Goal: Communication & Community: Answer question/provide support

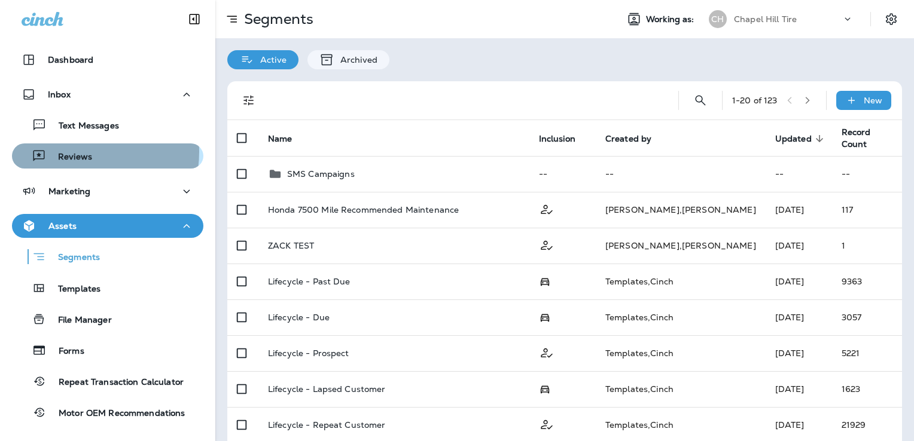
click at [71, 152] on p "Reviews" at bounding box center [69, 157] width 46 height 11
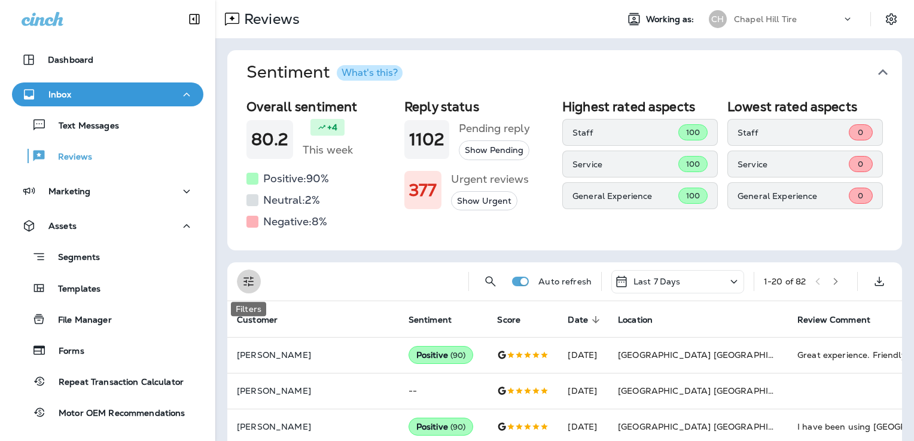
click at [246, 284] on icon "Filters" at bounding box center [249, 281] width 14 height 14
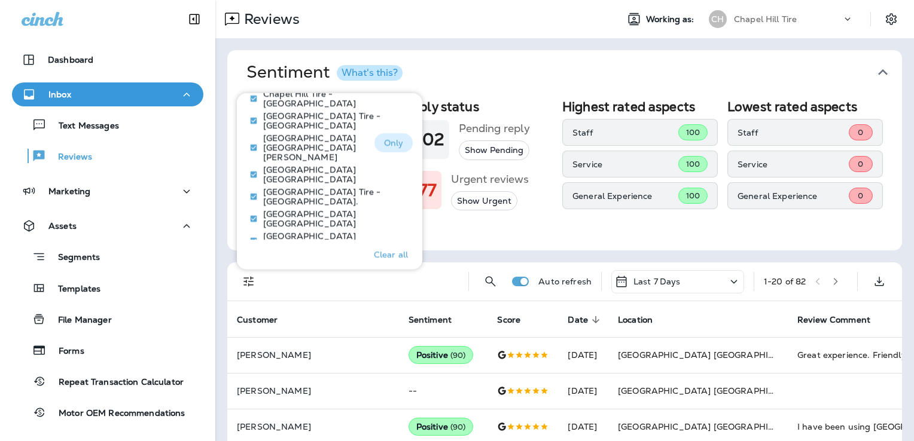
scroll to position [721, 0]
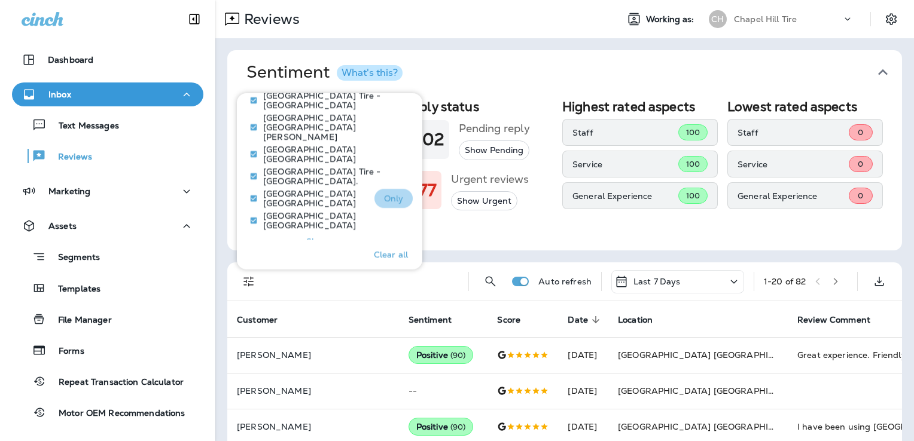
click at [387, 194] on p "Only" at bounding box center [394, 199] width 20 height 10
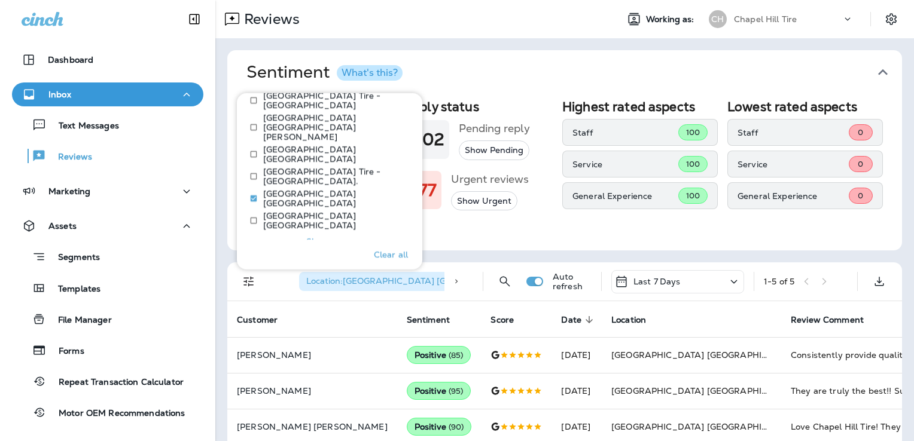
click at [538, 237] on div "Overall sentiment 80.2 +4 This week Positive: 90 % Neutral: 2 % Negative: 8 % R…" at bounding box center [564, 172] width 674 height 156
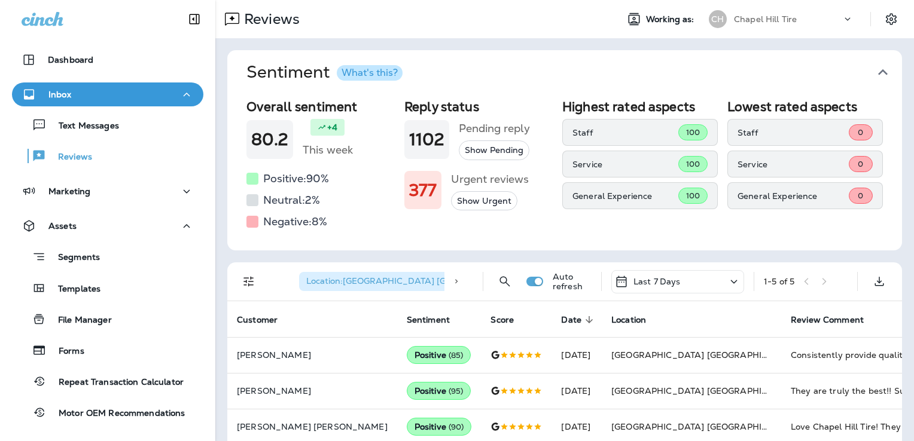
click at [728, 281] on icon at bounding box center [733, 281] width 14 height 15
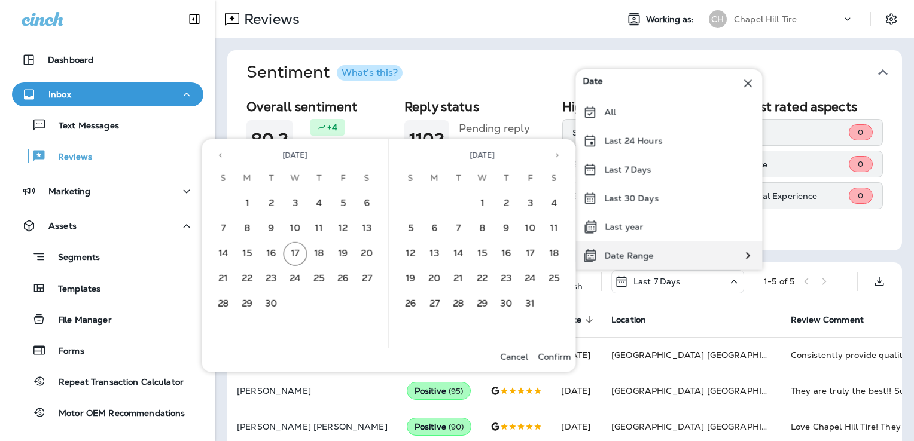
click at [663, 255] on div "Date Range" at bounding box center [668, 256] width 187 height 29
click at [218, 152] on icon "Previous month" at bounding box center [220, 155] width 8 height 8
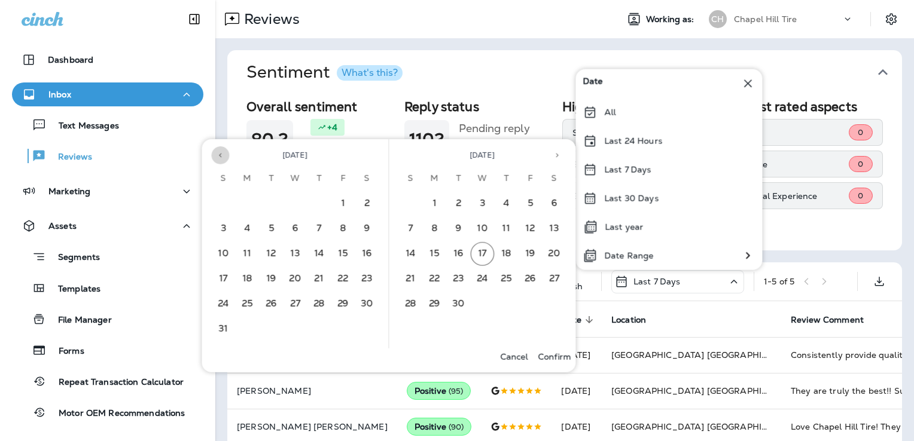
click at [218, 152] on icon "Previous month" at bounding box center [220, 155] width 8 height 8
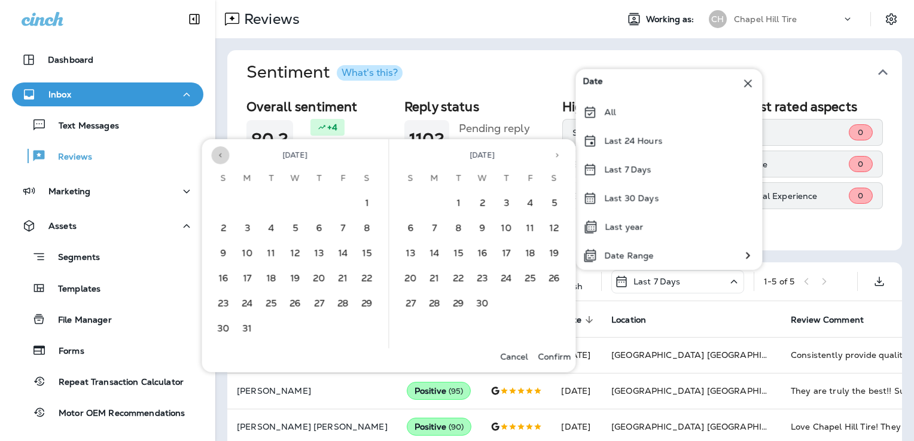
click at [218, 152] on icon "Previous month" at bounding box center [220, 155] width 8 height 8
click at [300, 200] on button "1" at bounding box center [295, 204] width 24 height 24
click at [563, 152] on button "Next month" at bounding box center [557, 155] width 18 height 18
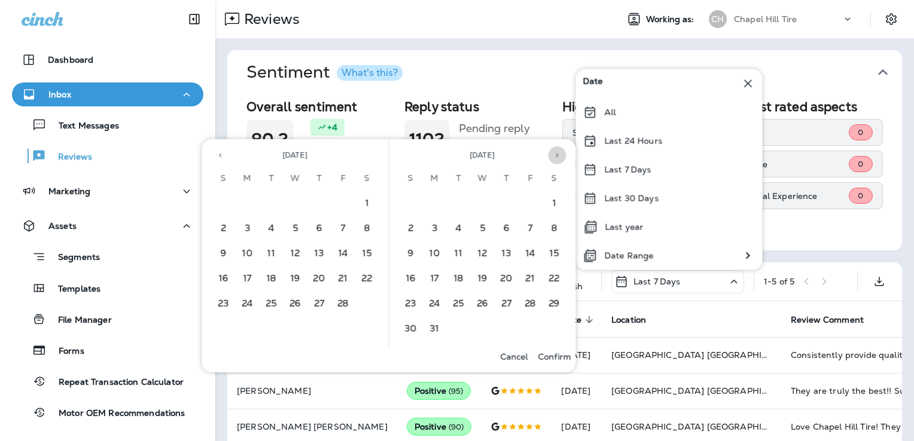
click at [563, 152] on button "Next month" at bounding box center [557, 155] width 18 height 18
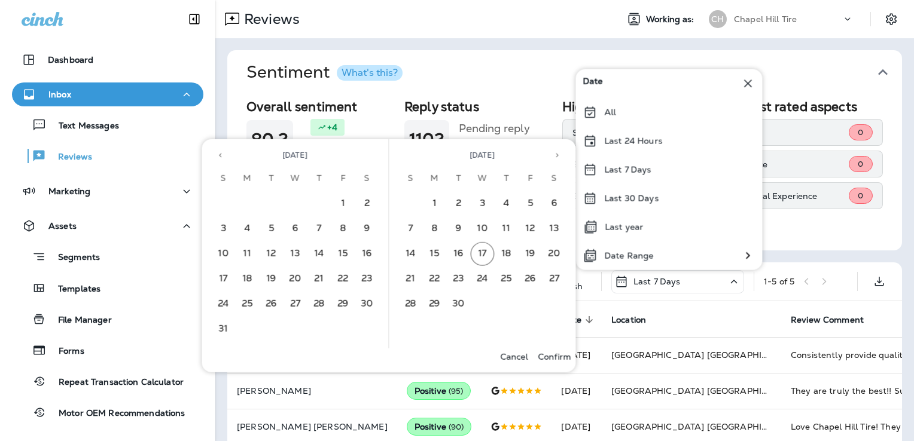
click at [563, 152] on button "Next month" at bounding box center [557, 155] width 18 height 18
click at [218, 154] on icon "Previous month" at bounding box center [220, 155] width 8 height 8
click at [297, 252] on button "17" at bounding box center [295, 254] width 24 height 24
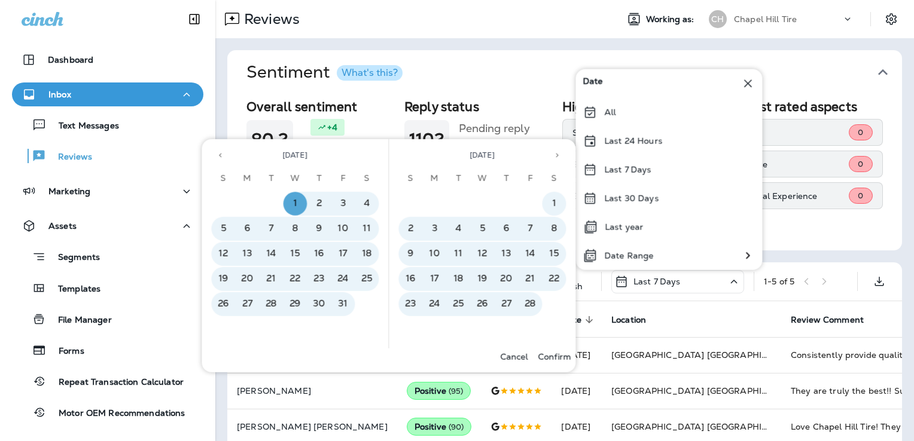
click at [552, 355] on p "Confirm" at bounding box center [554, 357] width 33 height 10
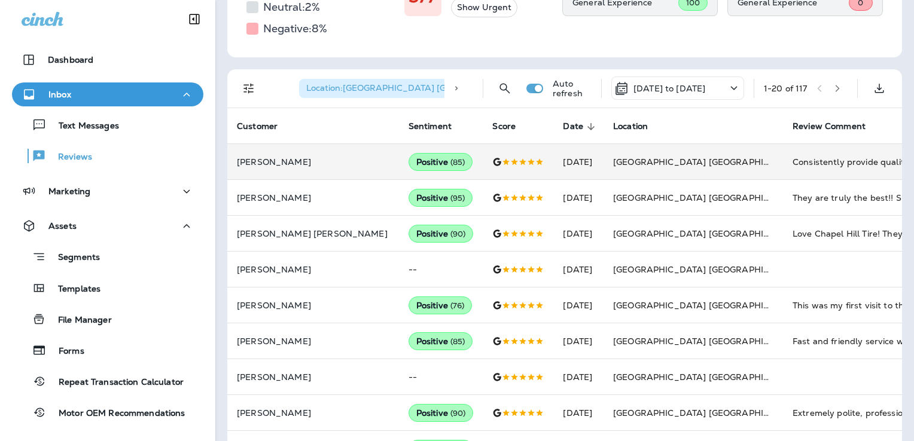
scroll to position [173, 0]
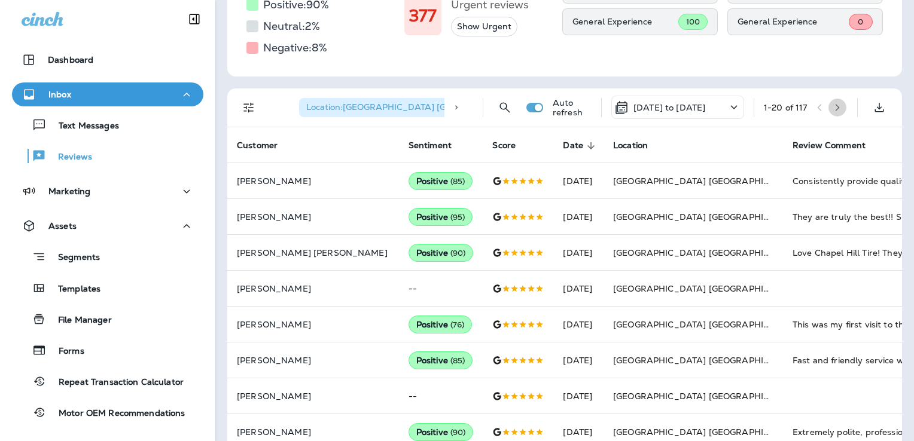
click at [835, 106] on icon "button" at bounding box center [837, 107] width 4 height 7
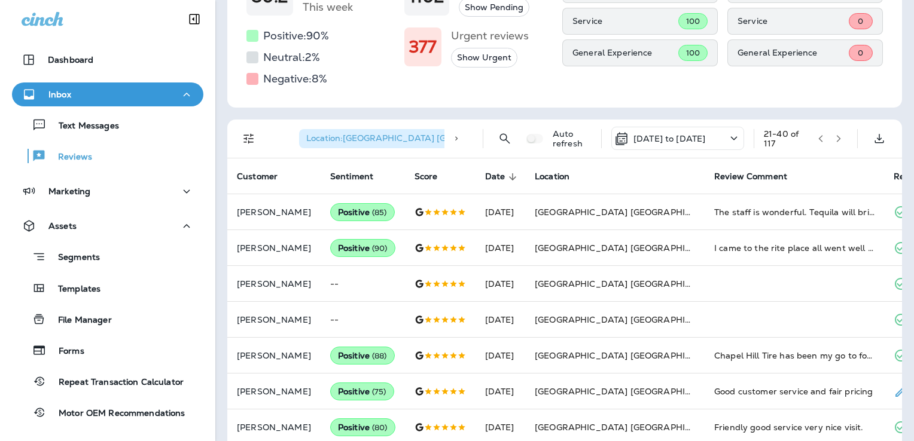
scroll to position [124, 0]
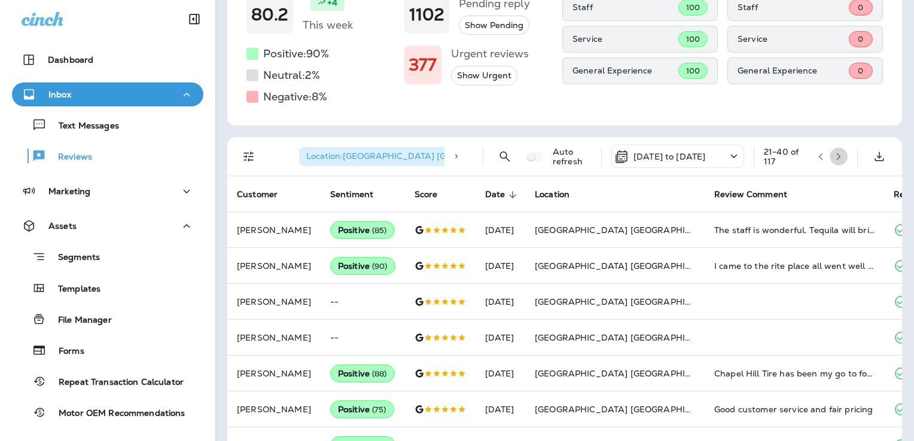
click at [834, 157] on icon "button" at bounding box center [838, 156] width 8 height 8
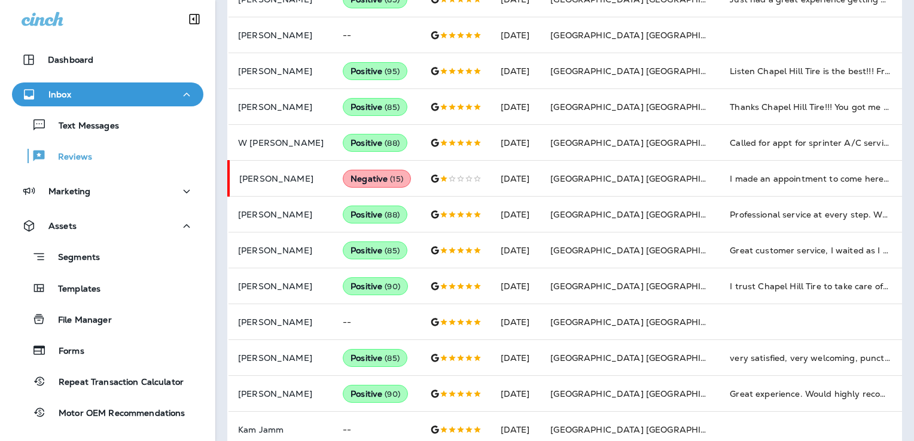
scroll to position [574, 0]
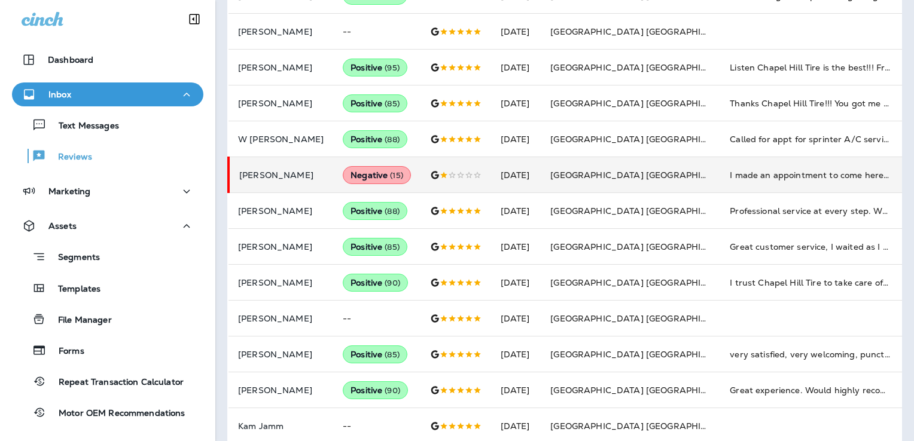
click at [677, 182] on td "[GEOGRAPHIC_DATA] [GEOGRAPHIC_DATA]" at bounding box center [630, 175] width 179 height 36
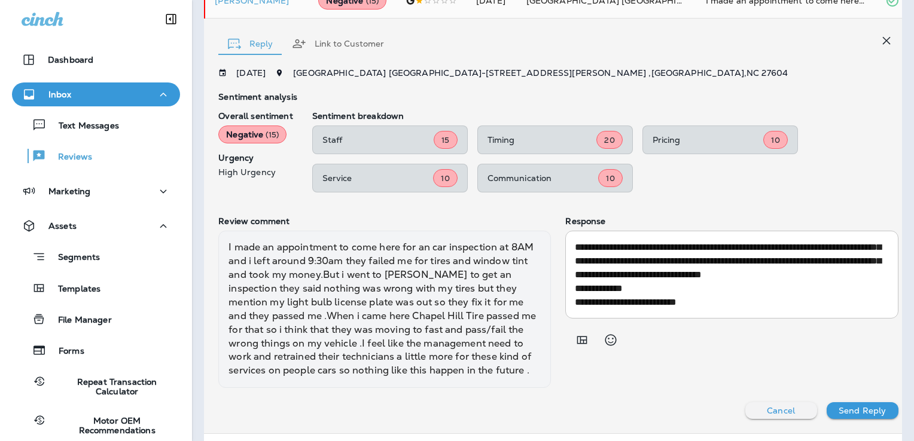
scroll to position [0, 0]
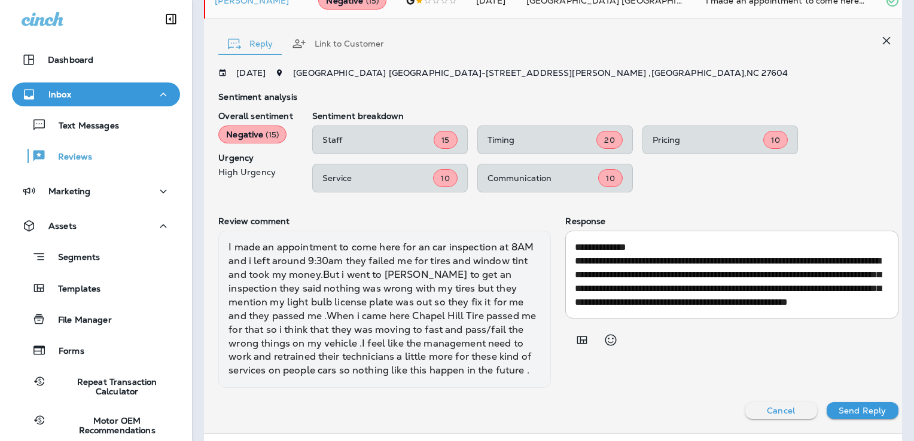
click at [844, 117] on p "Sentiment breakdown" at bounding box center [605, 116] width 586 height 10
click at [802, 70] on div "[DATE] [GEOGRAPHIC_DATA] [GEOGRAPHIC_DATA] - [STREET_ADDRESS][PERSON_NAME]" at bounding box center [557, 73] width 679 height 10
click at [883, 39] on icon "button" at bounding box center [886, 40] width 14 height 14
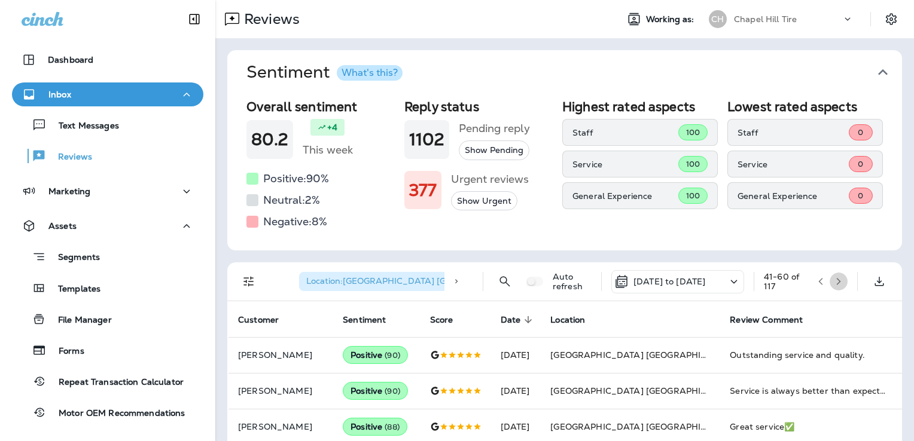
click at [834, 283] on icon "button" at bounding box center [838, 281] width 8 height 8
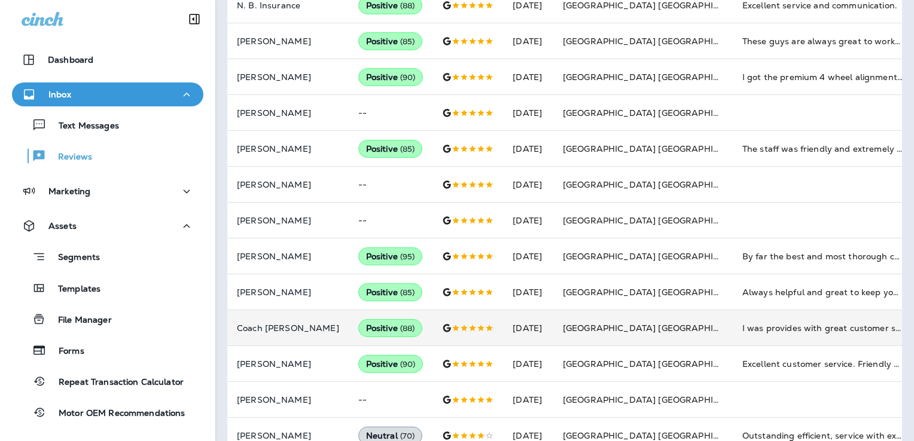
scroll to position [634, 0]
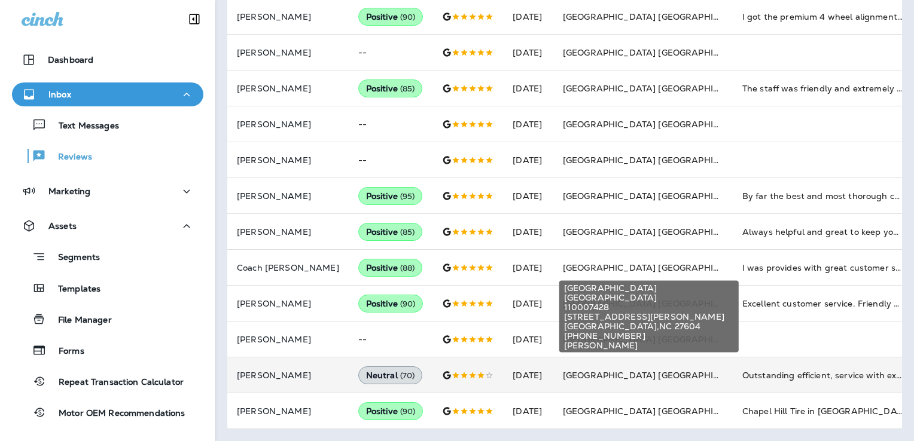
click at [666, 370] on span "[GEOGRAPHIC_DATA] [GEOGRAPHIC_DATA]" at bounding box center [657, 375] width 188 height 11
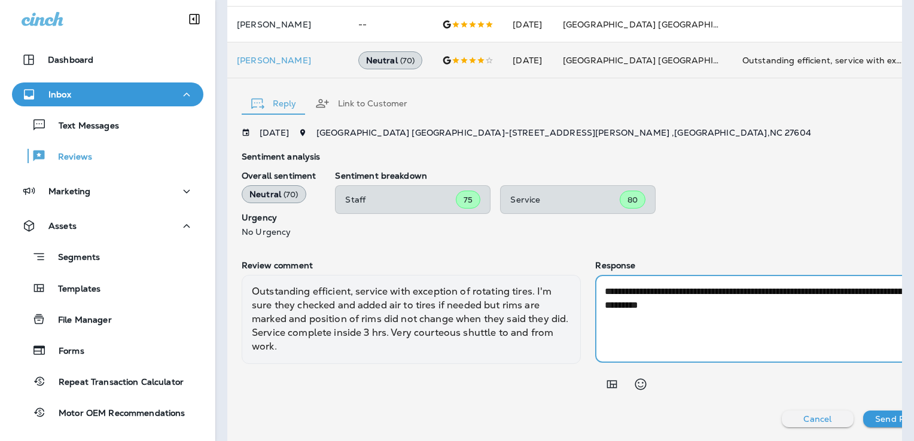
drag, startPoint x: 760, startPoint y: 309, endPoint x: 586, endPoint y: 283, distance: 175.9
click at [595, 283] on div "**********" at bounding box center [764, 319] width 339 height 88
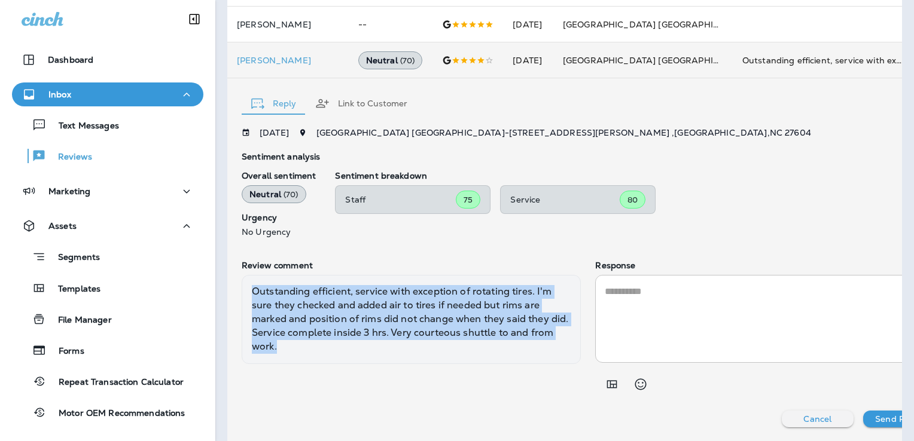
drag, startPoint x: 304, startPoint y: 348, endPoint x: 235, endPoint y: 294, distance: 87.7
click at [235, 294] on div "Reply Link to Customer [DATE] [GEOGRAPHIC_DATA] [GEOGRAPHIC_DATA] - [STREET_ADD…" at bounding box center [600, 260] width 746 height 364
copy div "Outstanding efficient, service with exception of rotating tires. I'm sure they …"
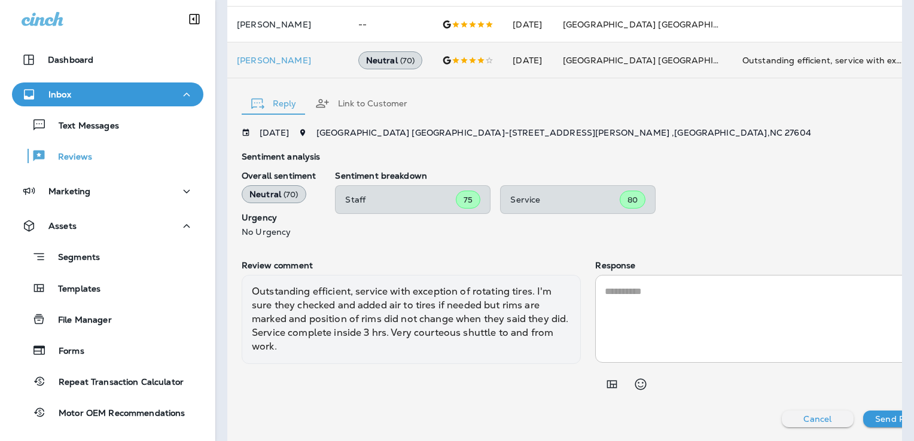
click at [610, 298] on textarea at bounding box center [759, 319] width 309 height 69
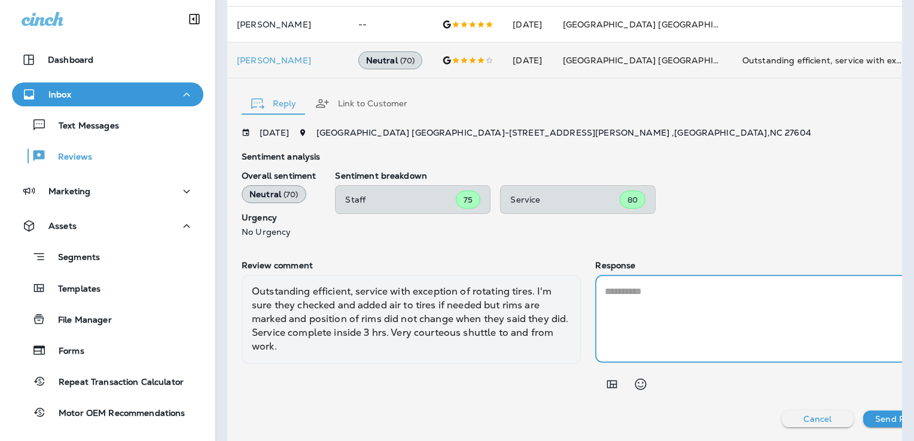
paste textarea "**********"
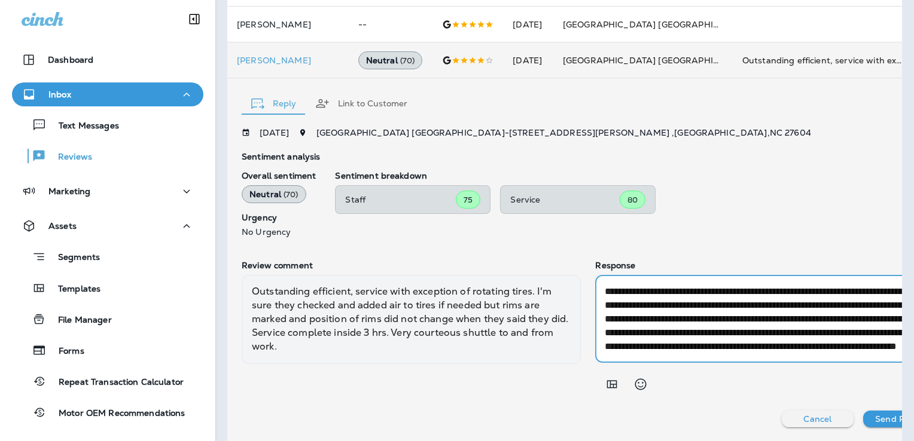
scroll to position [27, 0]
type textarea "**********"
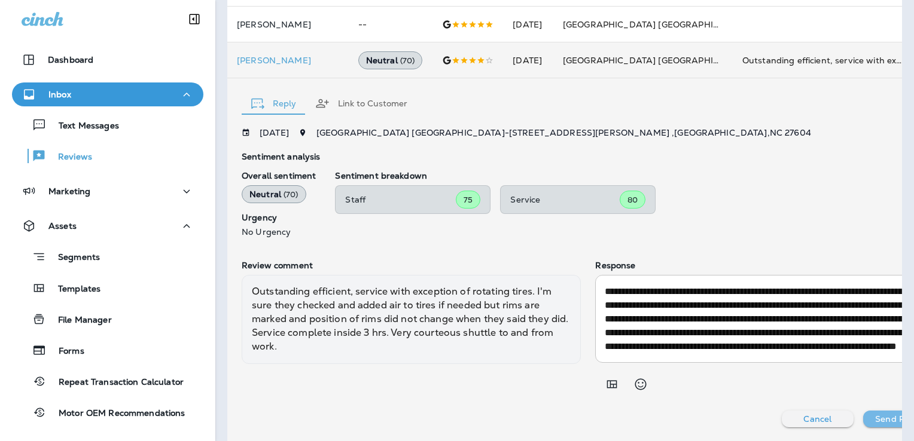
click at [875, 422] on p "Send Reply" at bounding box center [898, 419] width 47 height 10
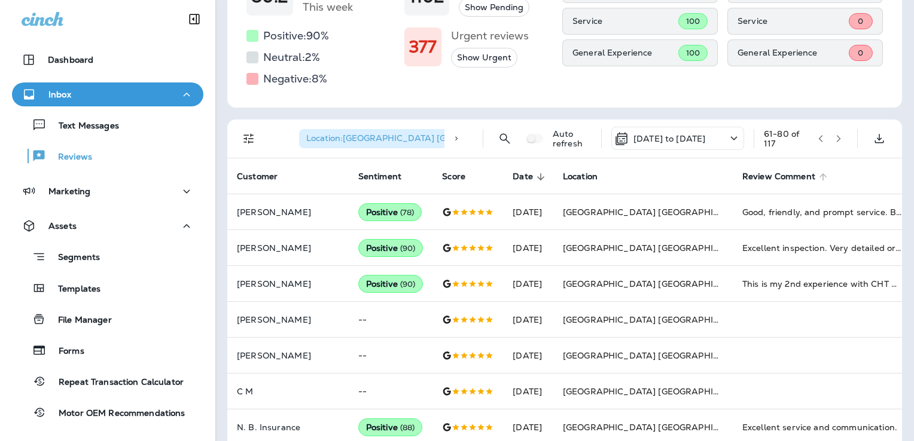
scroll to position [141, 0]
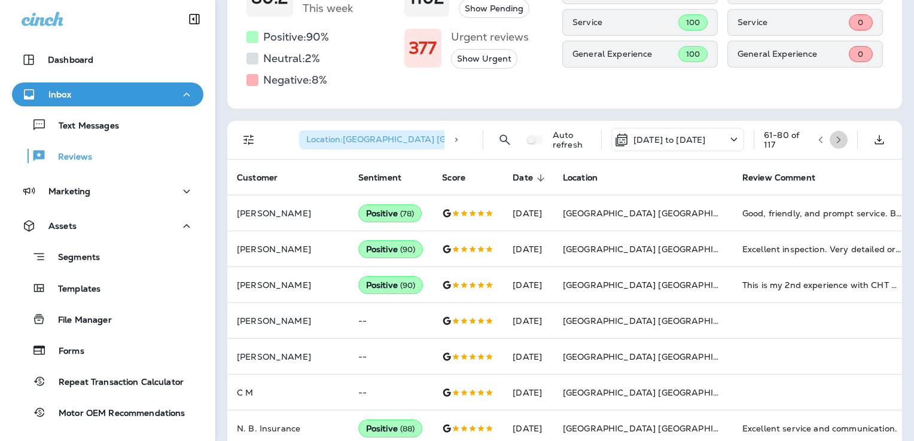
click at [834, 139] on icon "button" at bounding box center [838, 140] width 8 height 8
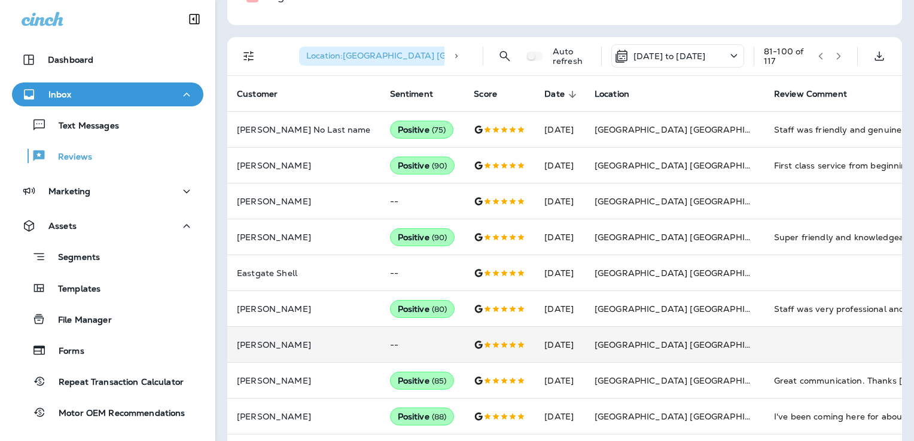
scroll to position [133, 0]
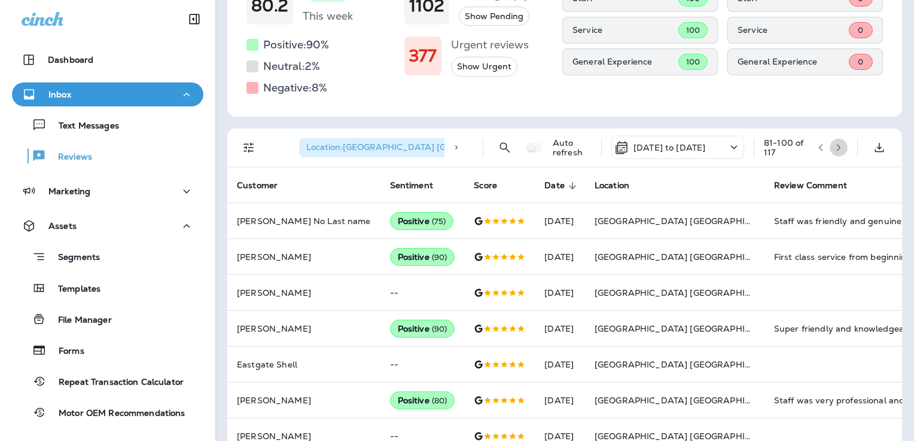
click at [834, 148] on icon "button" at bounding box center [838, 148] width 8 height 8
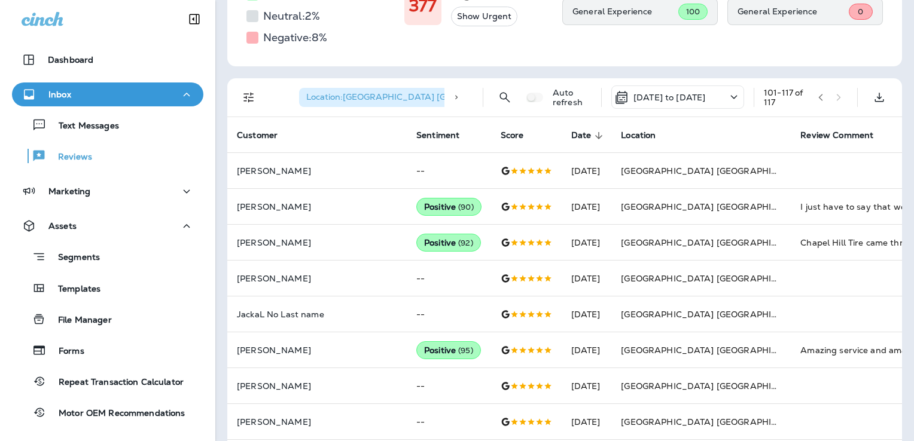
scroll to position [0, 0]
